Goal: Information Seeking & Learning: Find specific fact

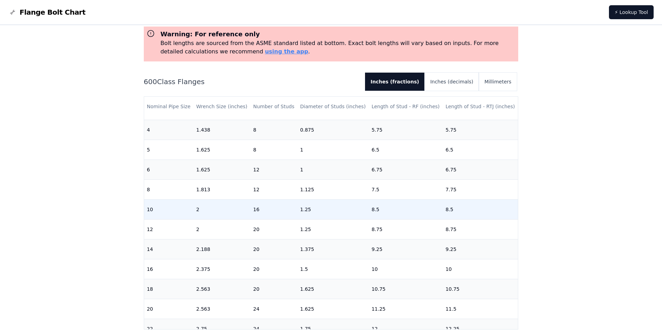
scroll to position [176, 0]
click at [387, 215] on td "8.5" at bounding box center [406, 210] width 74 height 20
drag, startPoint x: 449, startPoint y: 216, endPoint x: 512, endPoint y: 213, distance: 63.5
click at [512, 213] on tr "10 2 16 1.25 8.5 8.5" at bounding box center [331, 210] width 374 height 20
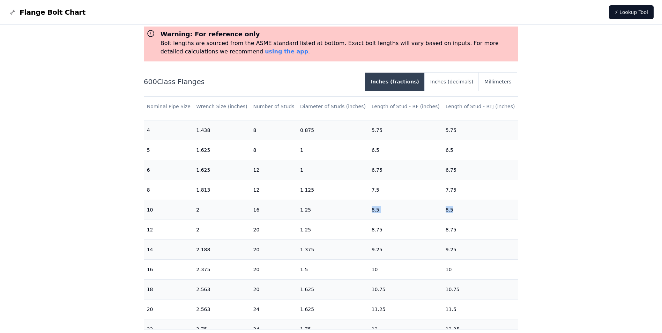
click at [405, 83] on button "Inches (fractions)" at bounding box center [395, 82] width 60 height 18
